Goal: Information Seeking & Learning: Understand process/instructions

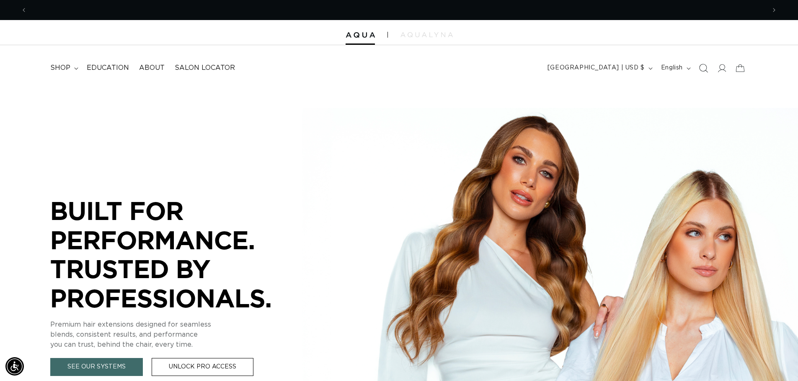
scroll to position [0, 738]
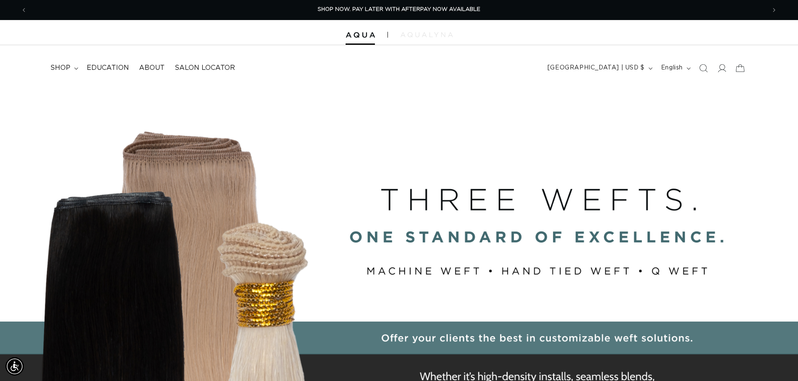
click at [412, 34] on img at bounding box center [426, 34] width 52 height 5
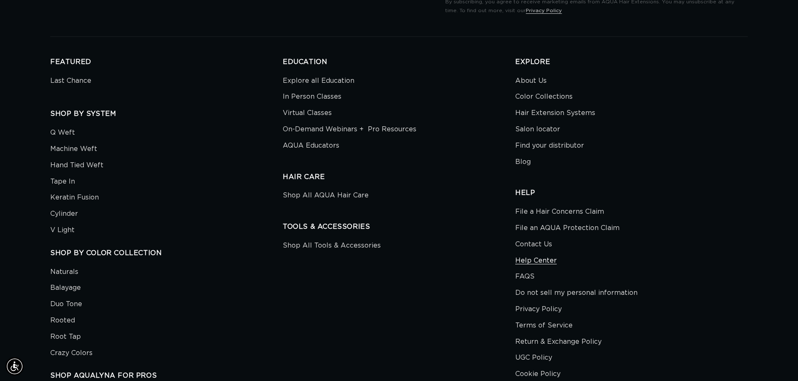
click at [530, 256] on link "Help Center" at bounding box center [535, 261] width 41 height 16
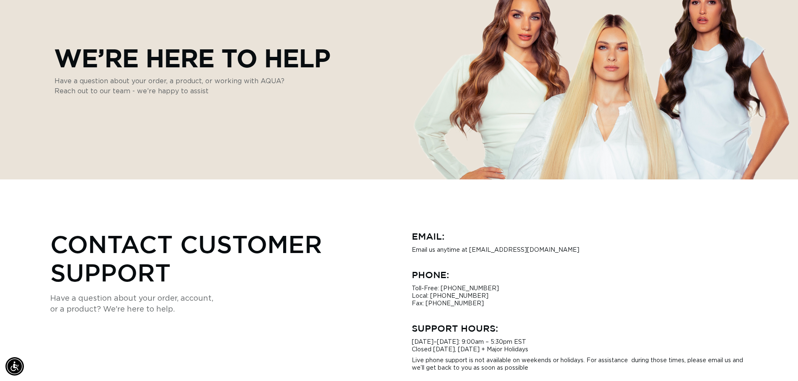
scroll to position [0, 1476]
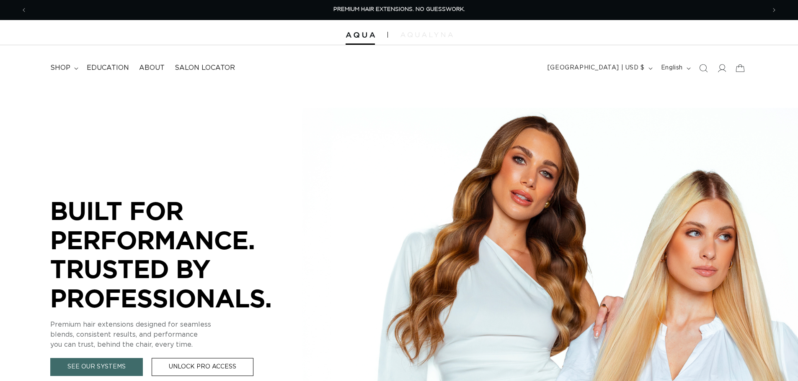
click at [406, 33] on img at bounding box center [426, 34] width 52 height 5
